Goal: Information Seeking & Learning: Understand process/instructions

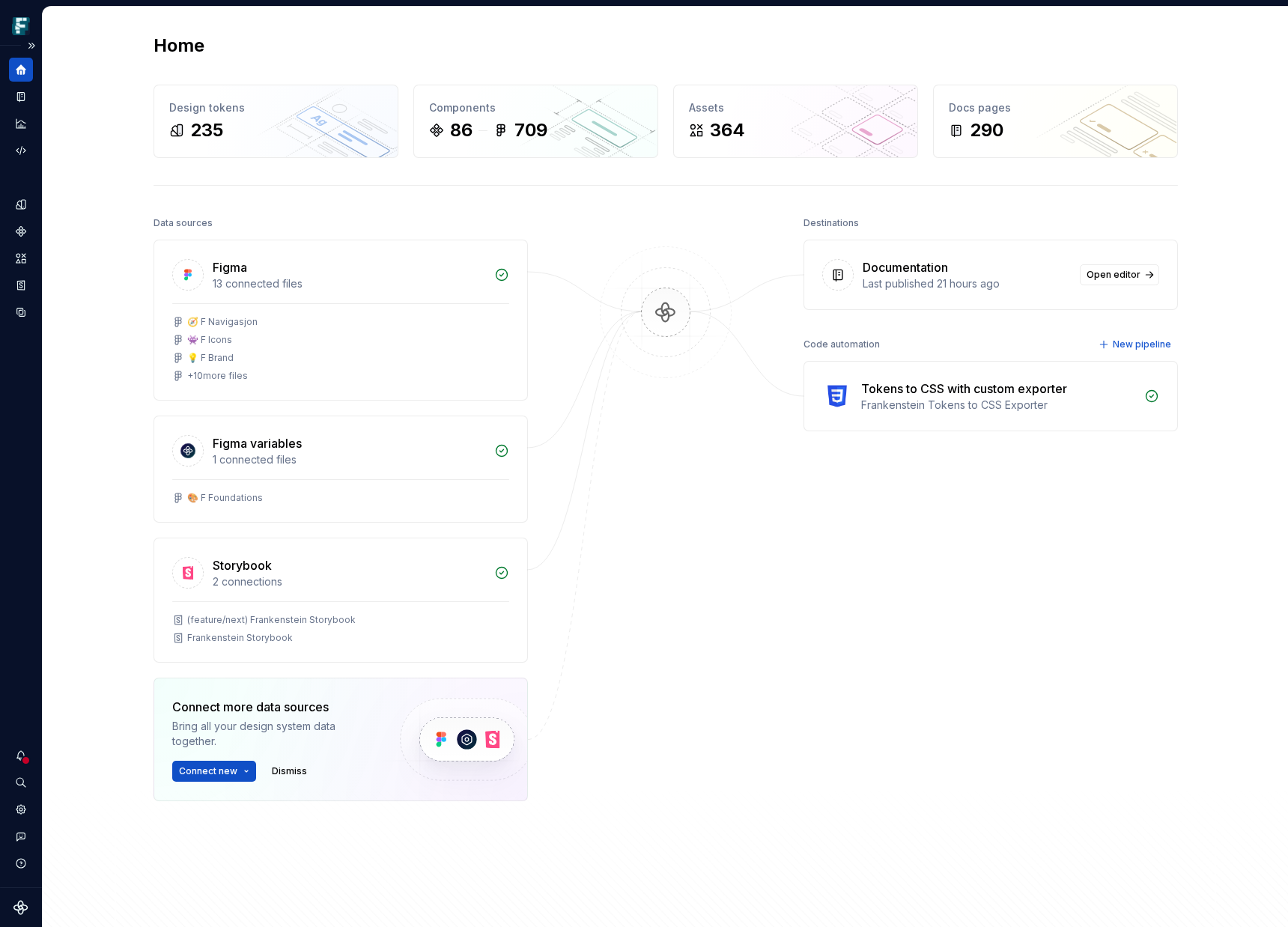
click at [23, 760] on div at bounding box center [26, 759] width 9 height 9
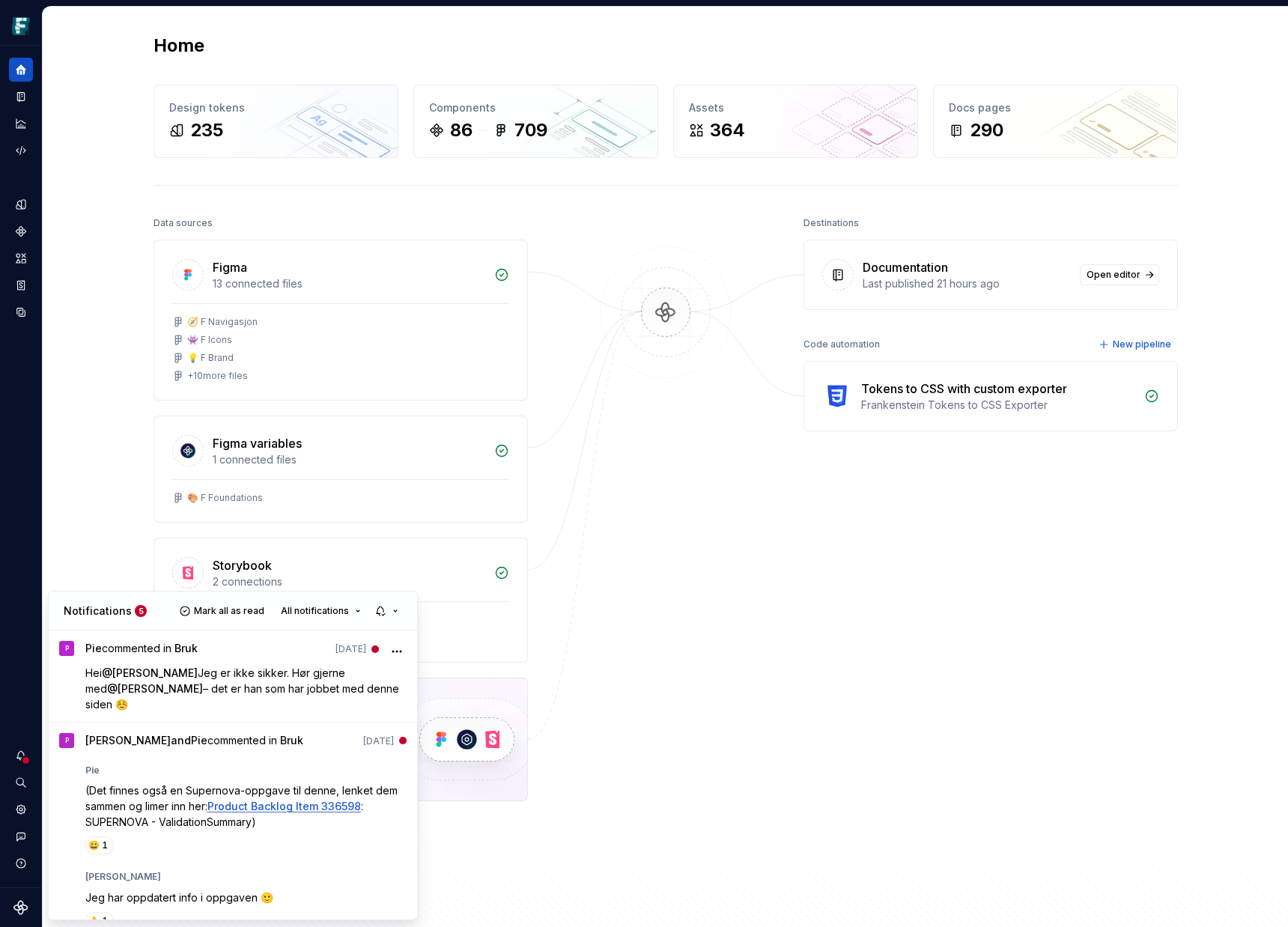
click at [254, 613] on span "Mark all as read" at bounding box center [229, 611] width 71 height 12
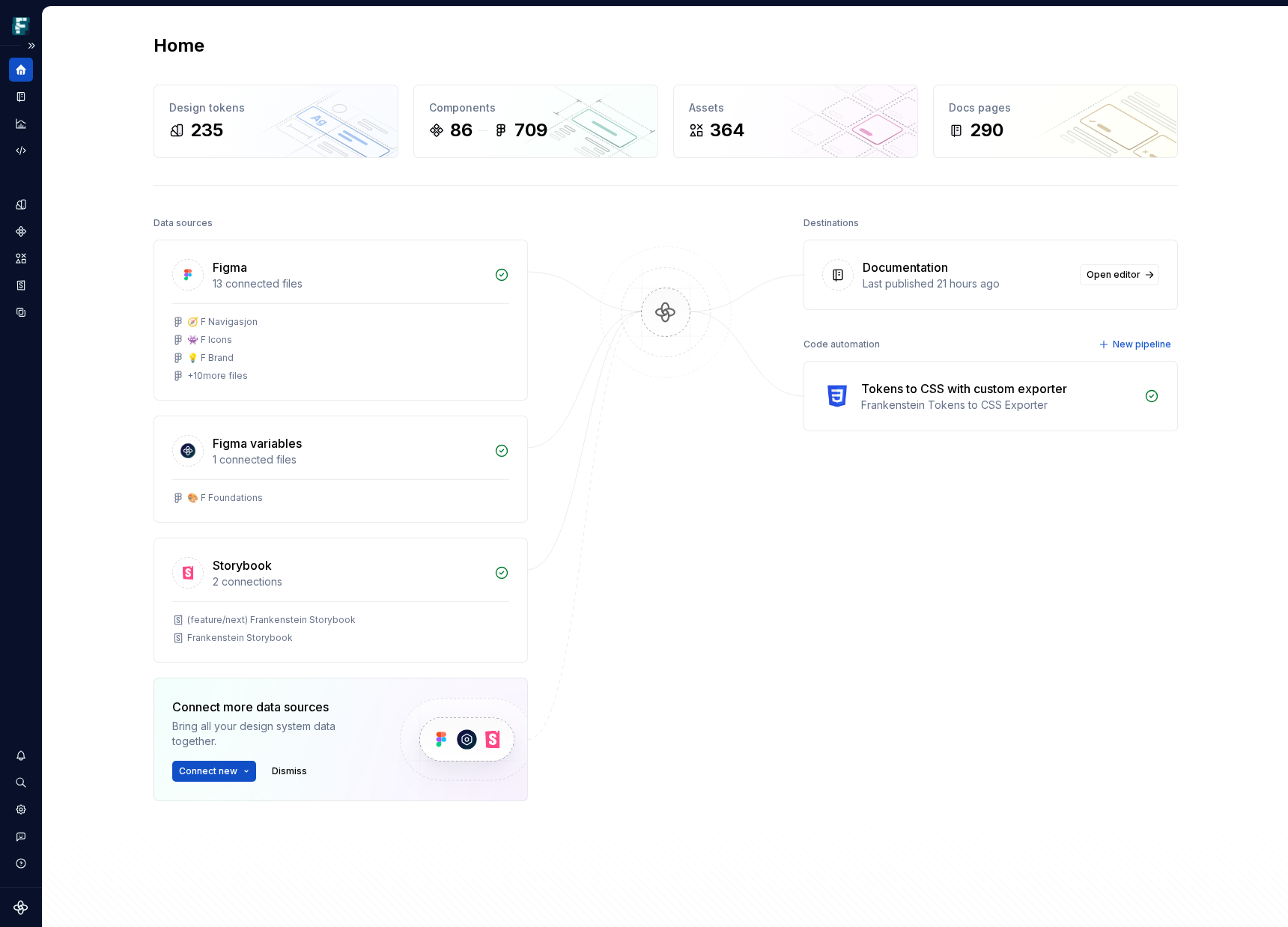
click at [21, 170] on html "Frankenstein FH Design system data Home Design tokens 235 Components 86 709 Ass…" at bounding box center [644, 464] width 1288 height 927
click at [35, 49] on button "Expand sidebar" at bounding box center [31, 45] width 21 height 21
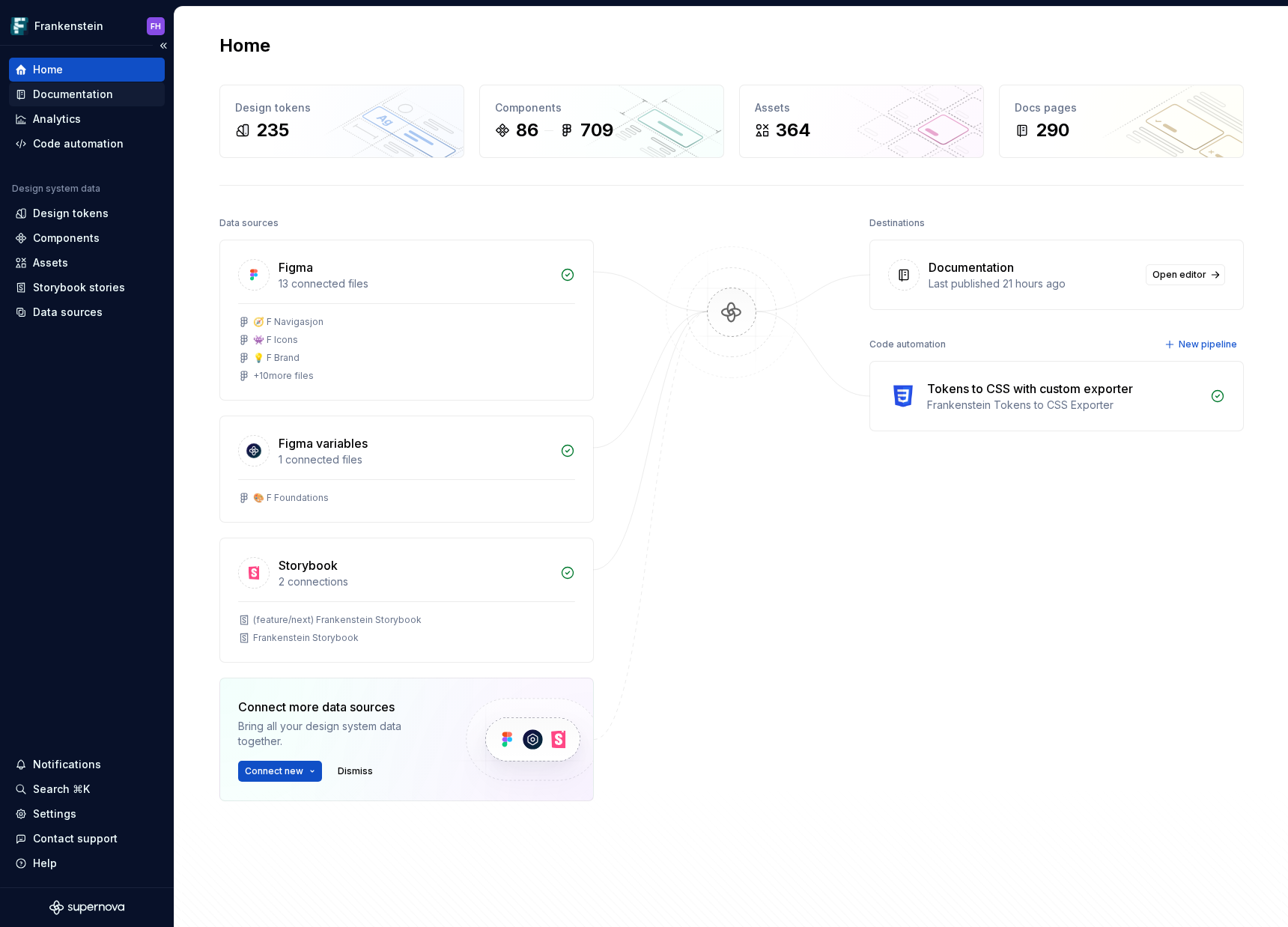
click at [73, 100] on div "Documentation" at bounding box center [73, 94] width 80 height 15
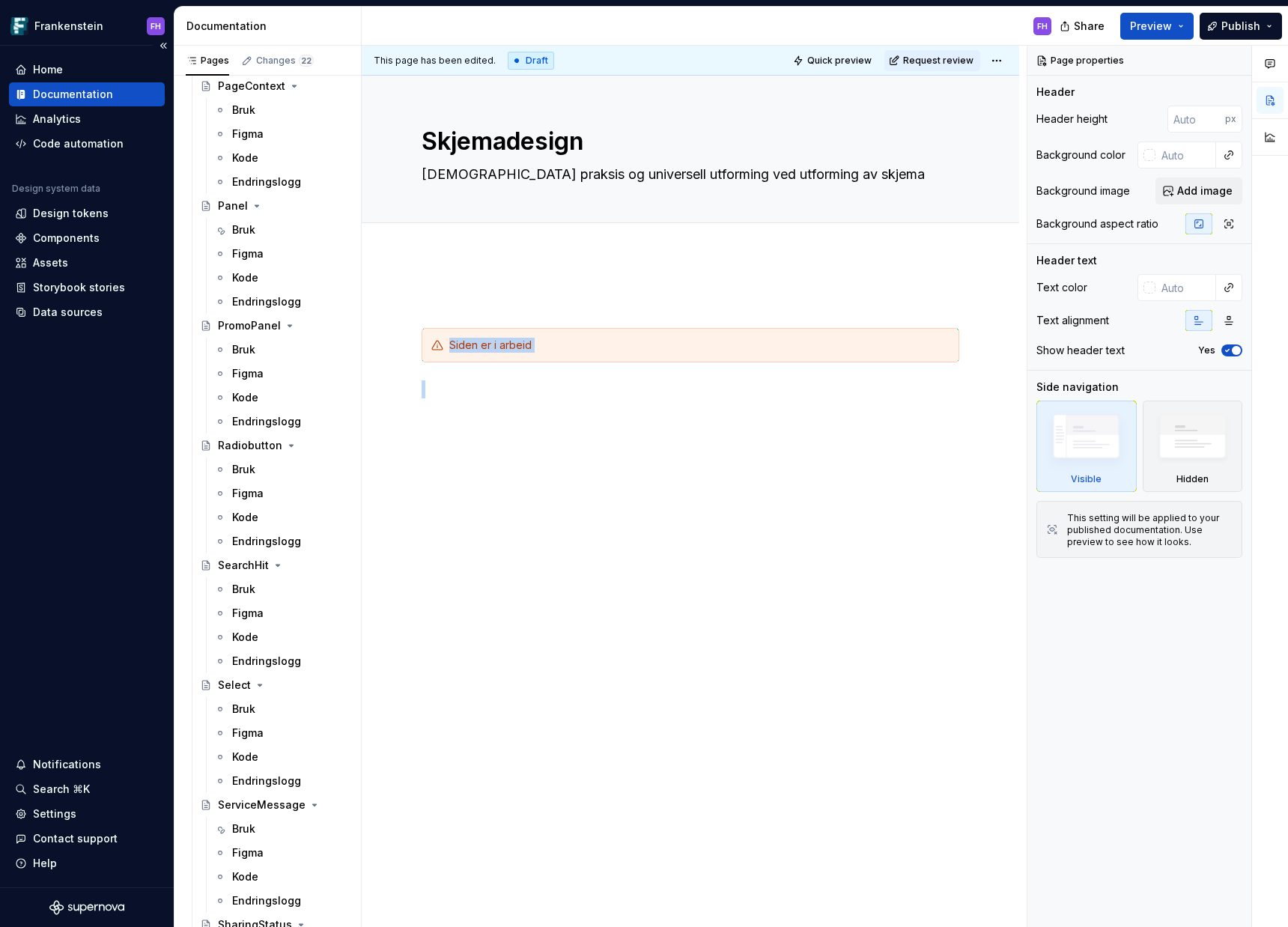
scroll to position [7780, 0]
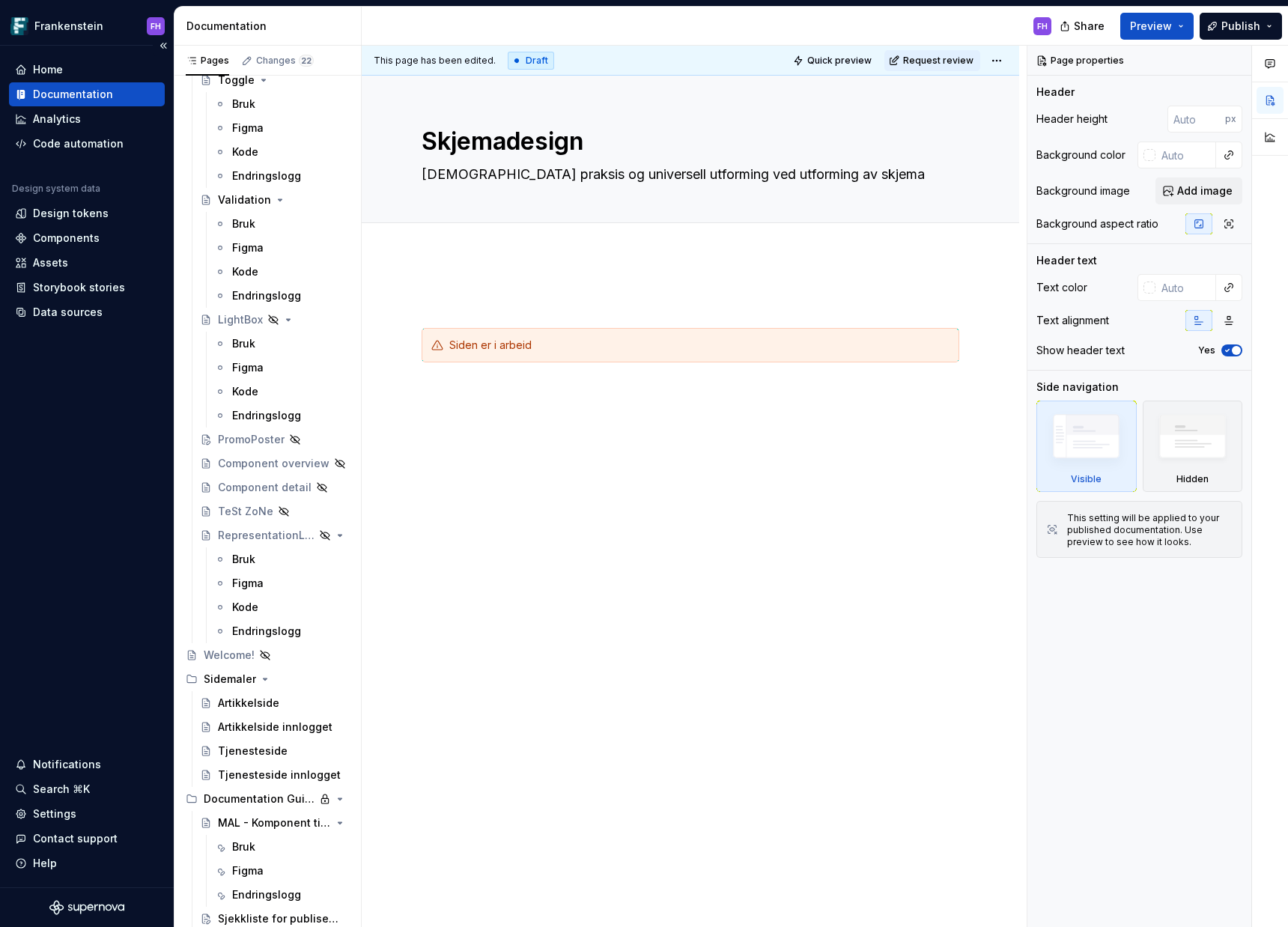
click at [174, 208] on div "Frankenstein FH Home Documentation Analytics Code automation Design system data…" at bounding box center [87, 466] width 174 height 921
click at [245, 218] on div "Bruk" at bounding box center [243, 224] width 23 height 15
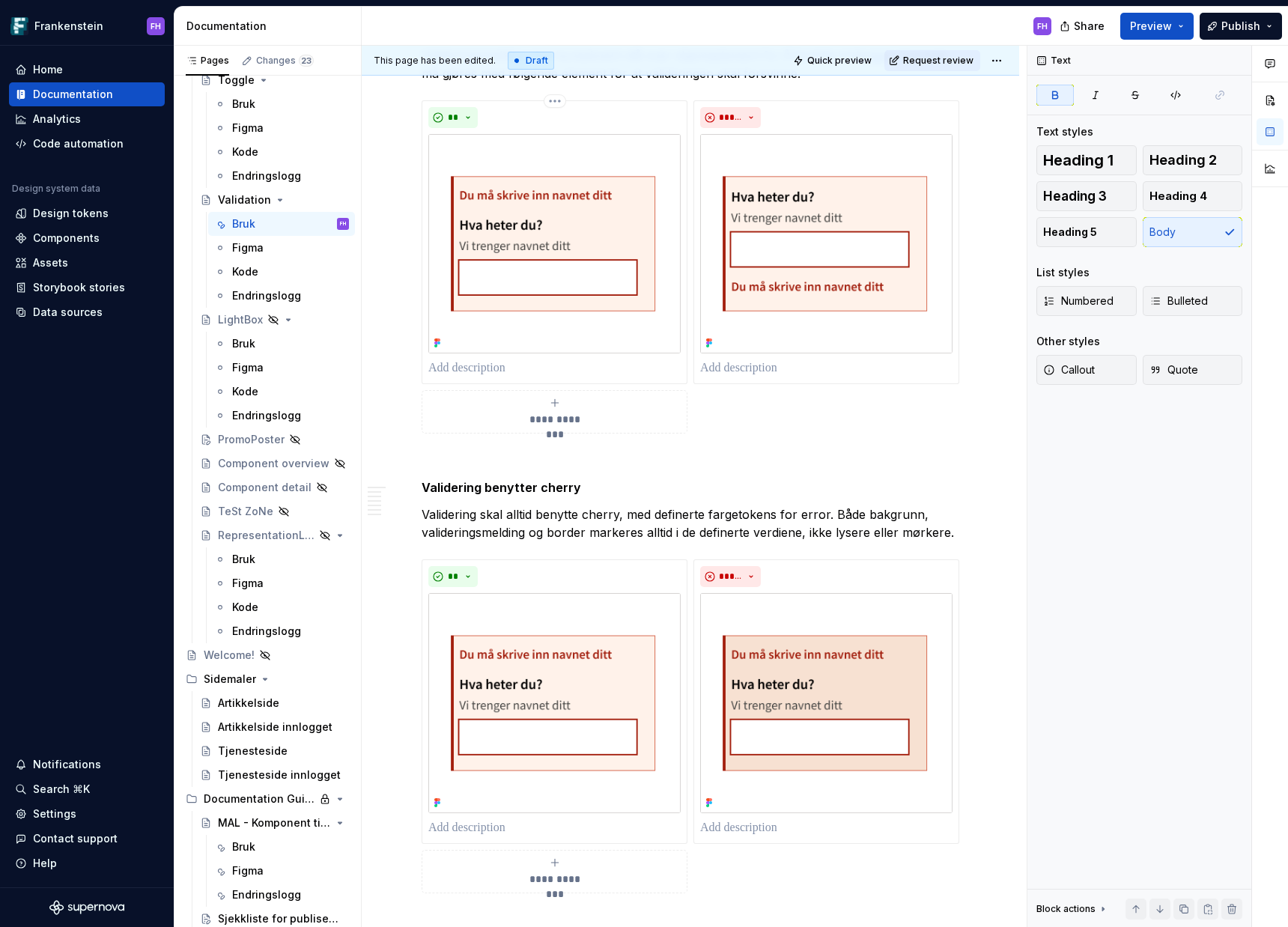
scroll to position [1792, 0]
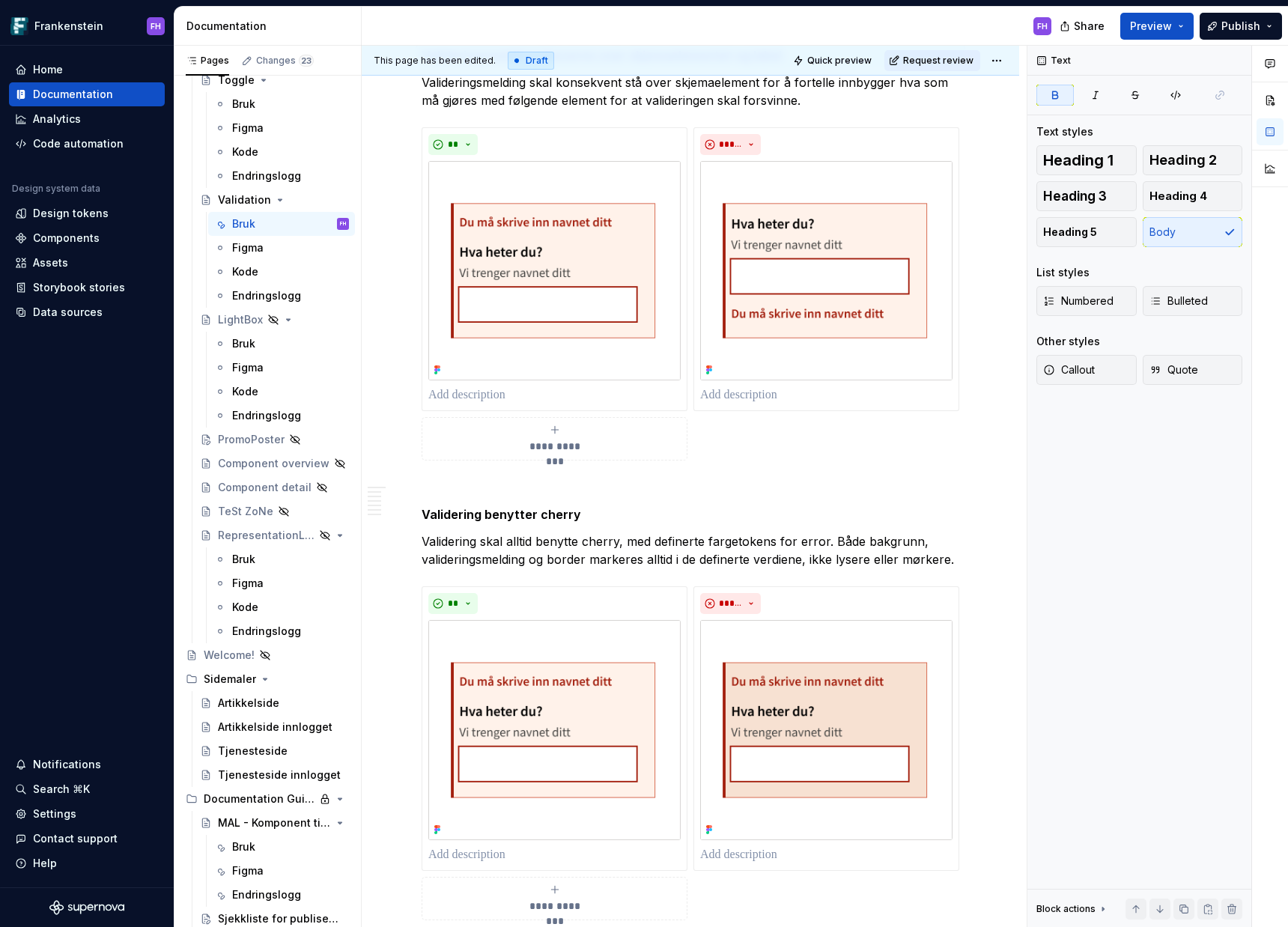
type textarea "*"
